Goal: Contribute content

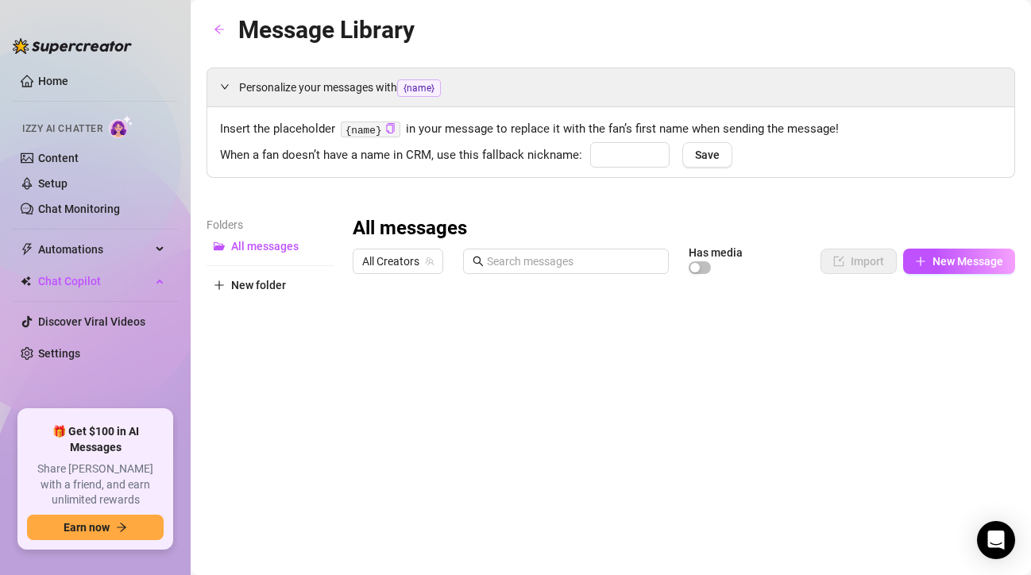
type input "bebé"
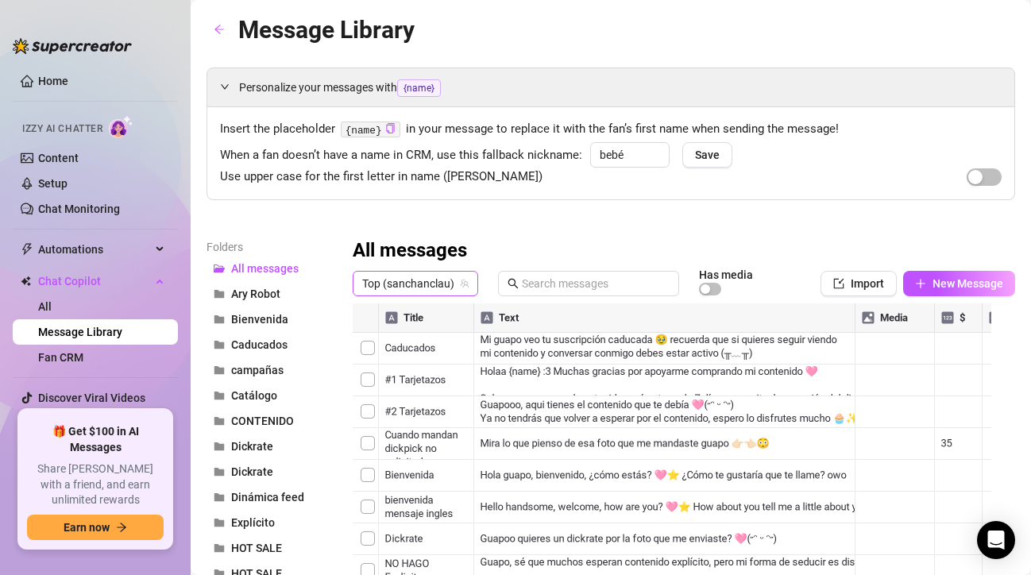
click at [434, 283] on span "Top (sanchanclau)" at bounding box center [415, 284] width 106 height 24
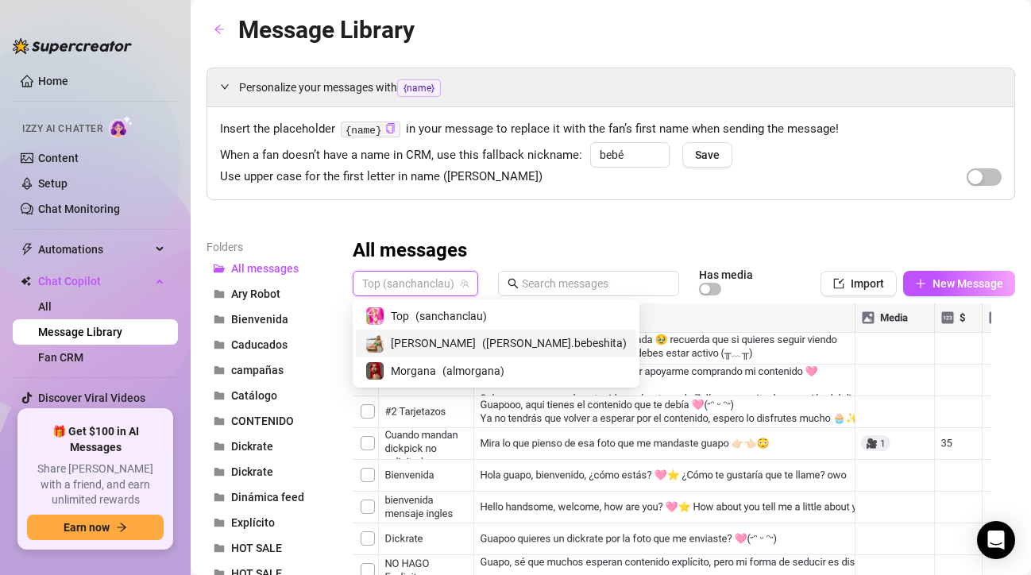
click at [482, 341] on span "( [PERSON_NAME].[PERSON_NAME] )" at bounding box center [554, 343] width 145 height 17
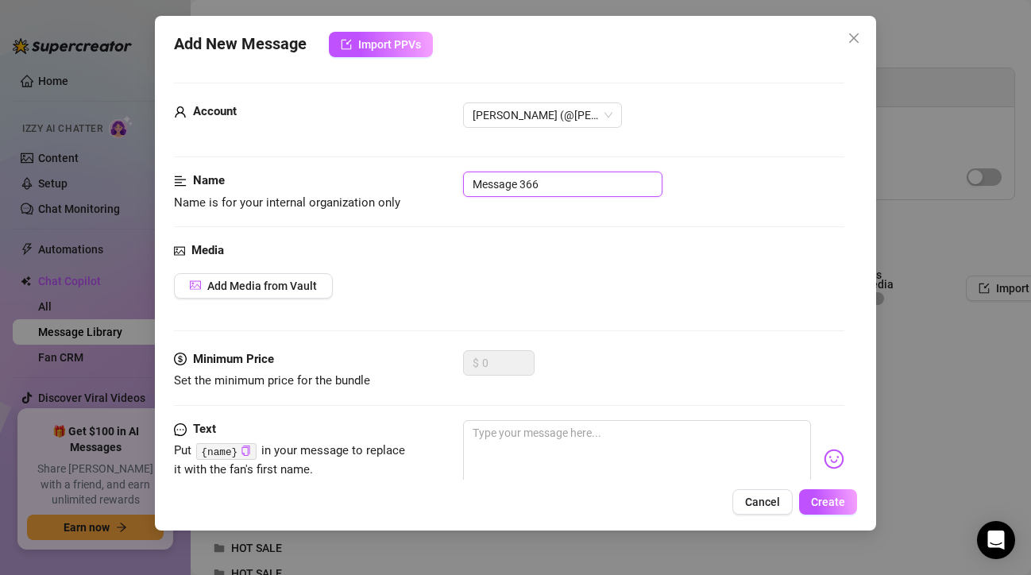
drag, startPoint x: 516, startPoint y: 184, endPoint x: 457, endPoint y: 184, distance: 58.8
click at [457, 184] on div "Name Name is for your internal organization only Message 366" at bounding box center [509, 192] width 671 height 41
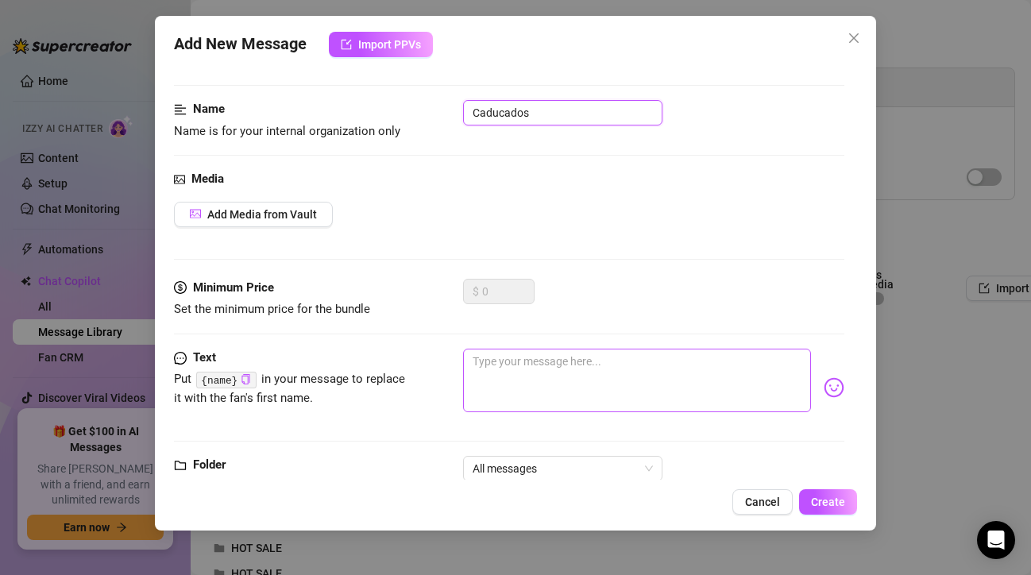
scroll to position [80, 0]
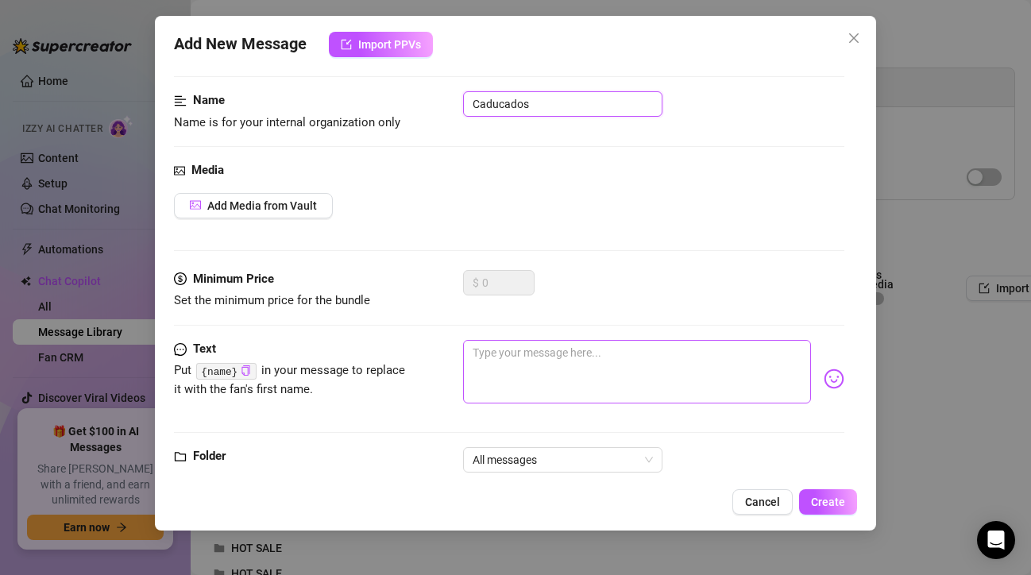
type input "Caducados"
click at [522, 356] on textarea at bounding box center [637, 372] width 349 height 64
paste textarea "Amor recuerda tener tu sub activa para seguir platicando 🥰🥺 si renuevas te enví…"
type textarea "Amor recuerda tener tu sub activa para seguir platicando 🥰🥺 si renuevas te enví…"
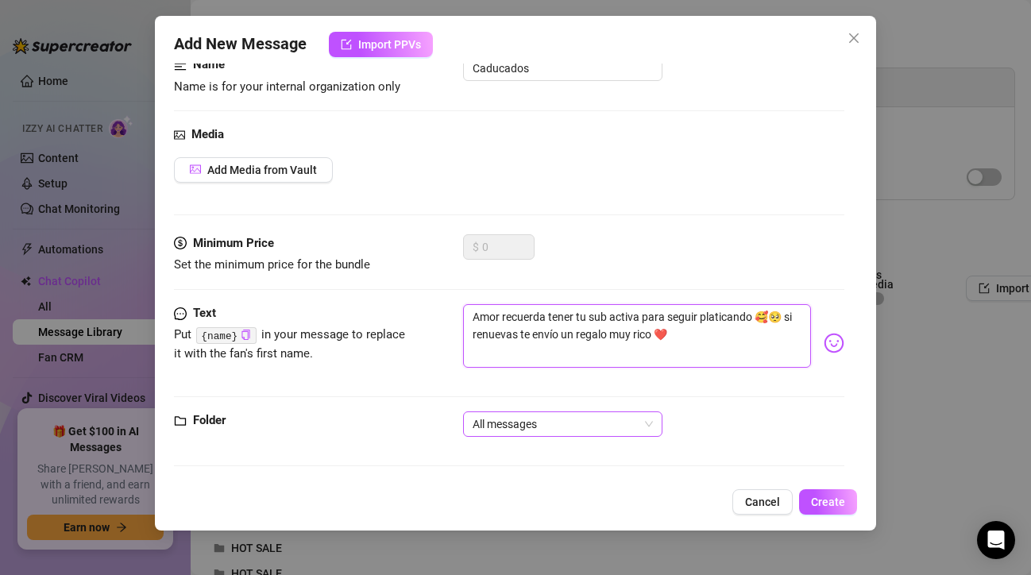
scroll to position [117, 0]
click at [603, 427] on span "All messages" at bounding box center [563, 424] width 180 height 24
type textarea "Amor recuerda tener tu sub activa para seguir platicando 🥰🥺 si renuevas te enví…"
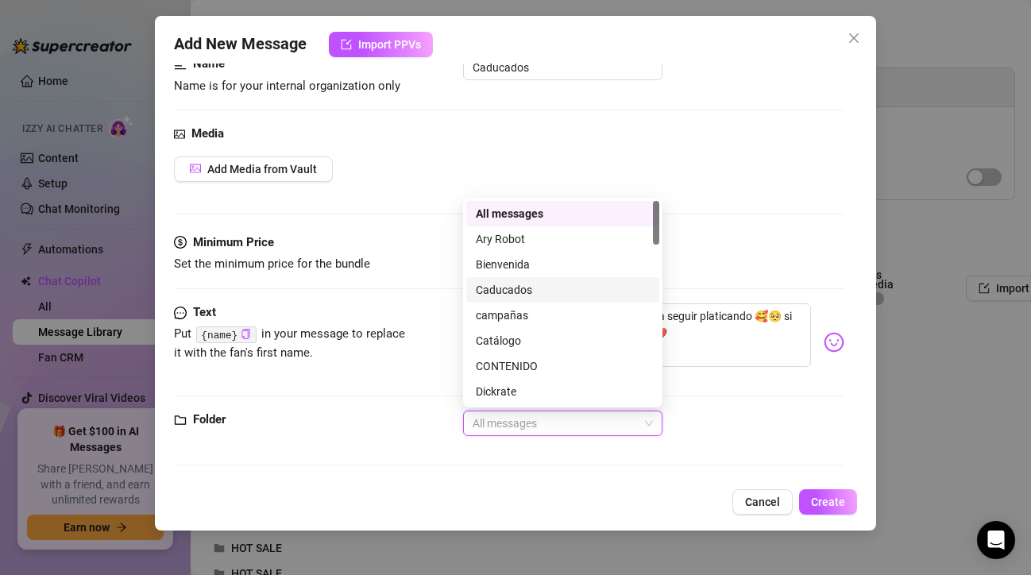
click at [524, 292] on div "Caducados" at bounding box center [563, 289] width 174 height 17
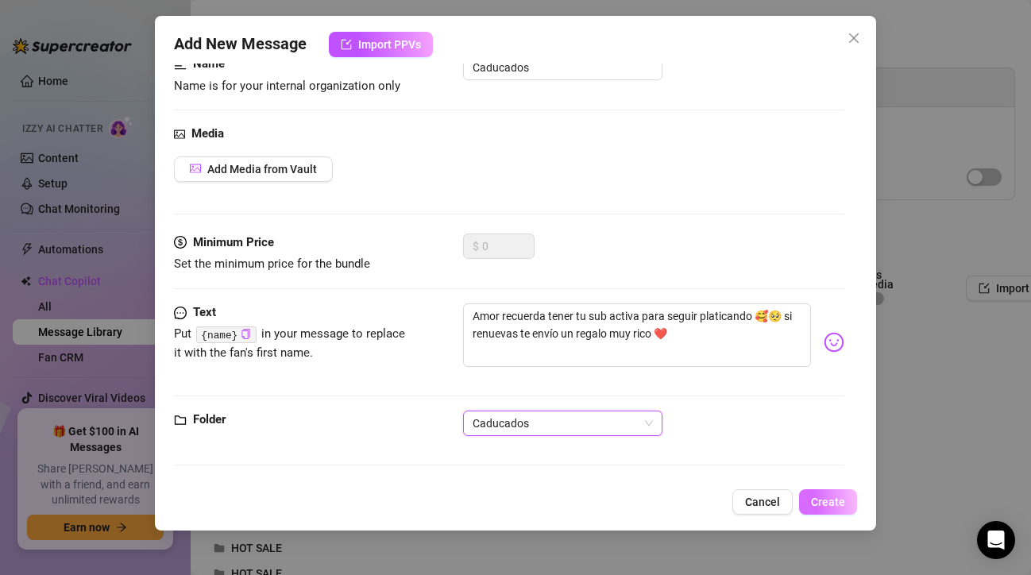
click at [829, 499] on span "Create" at bounding box center [828, 502] width 34 height 13
